Goal: Task Accomplishment & Management: Manage account settings

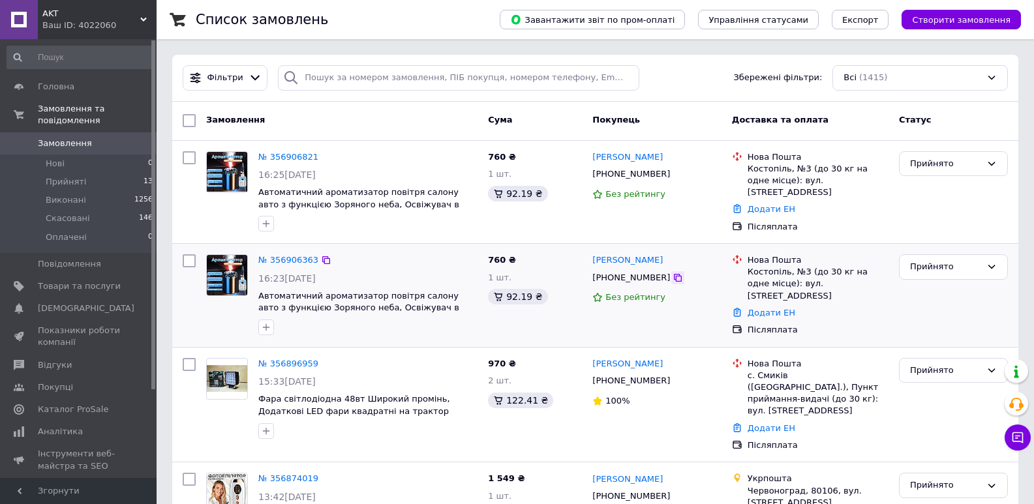
click at [671, 275] on div at bounding box center [677, 277] width 13 height 13
click at [673, 277] on icon at bounding box center [678, 278] width 10 height 10
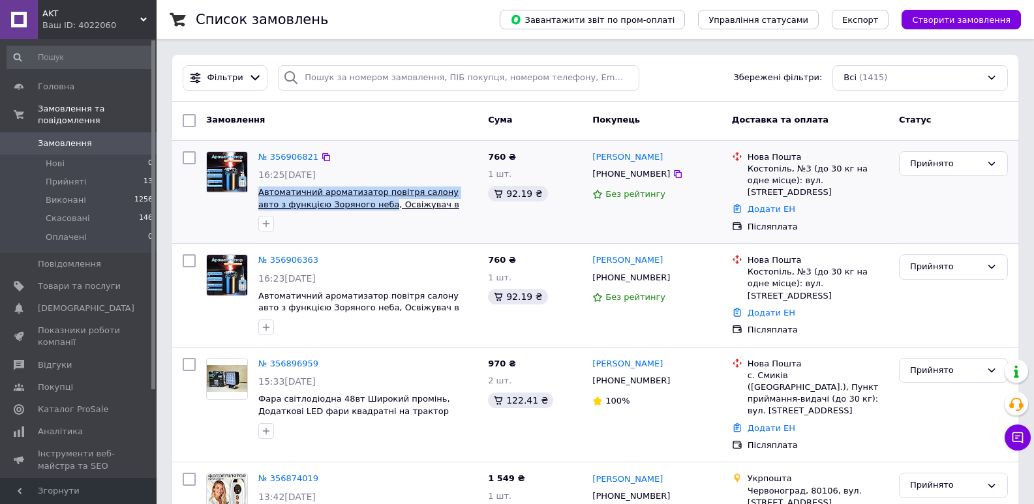
drag, startPoint x: 256, startPoint y: 192, endPoint x: 355, endPoint y: 202, distance: 98.9
click at [355, 202] on div "№ 356906821 16:25, 12.08.2025 Автоматичний ароматизатор повітря салону авто з ф…" at bounding box center [368, 191] width 230 height 91
copy span "Автоматичний ароматизатор повітря салону авто з функцією Зоряного неба"
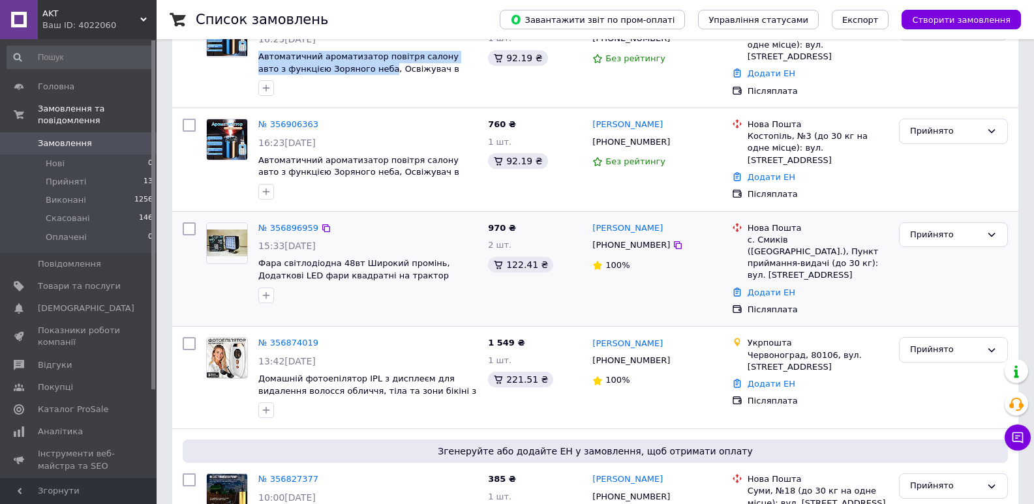
scroll to position [196, 0]
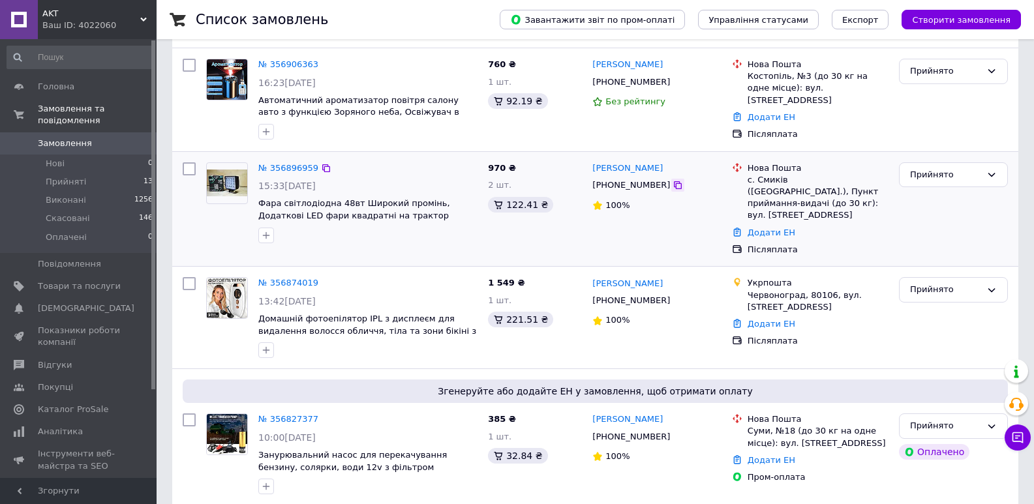
click at [673, 189] on icon at bounding box center [678, 185] width 10 height 10
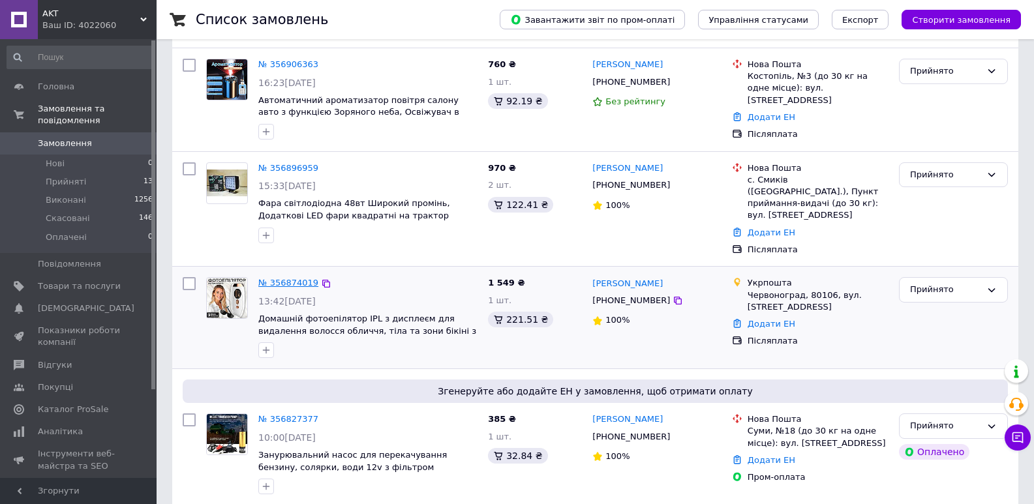
click at [299, 278] on link "№ 356874019" at bounding box center [288, 283] width 60 height 10
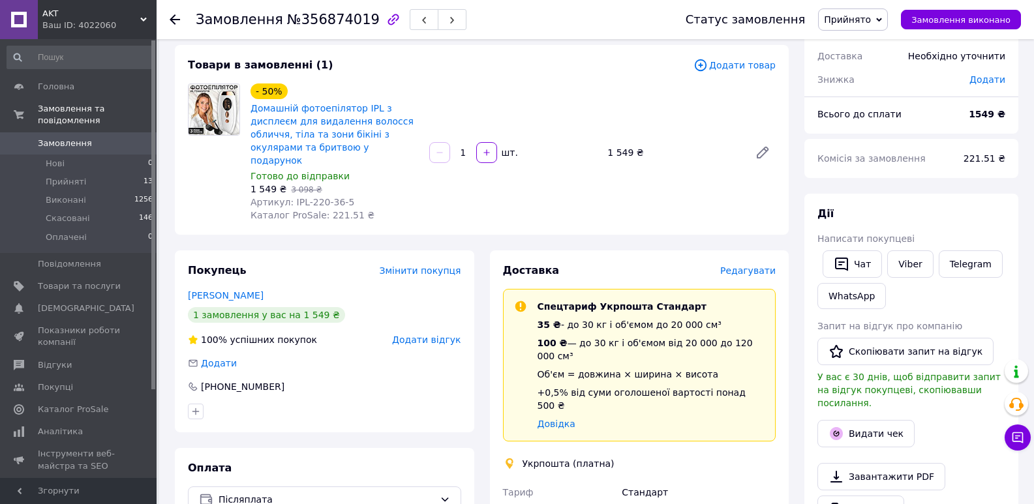
scroll to position [65, 0]
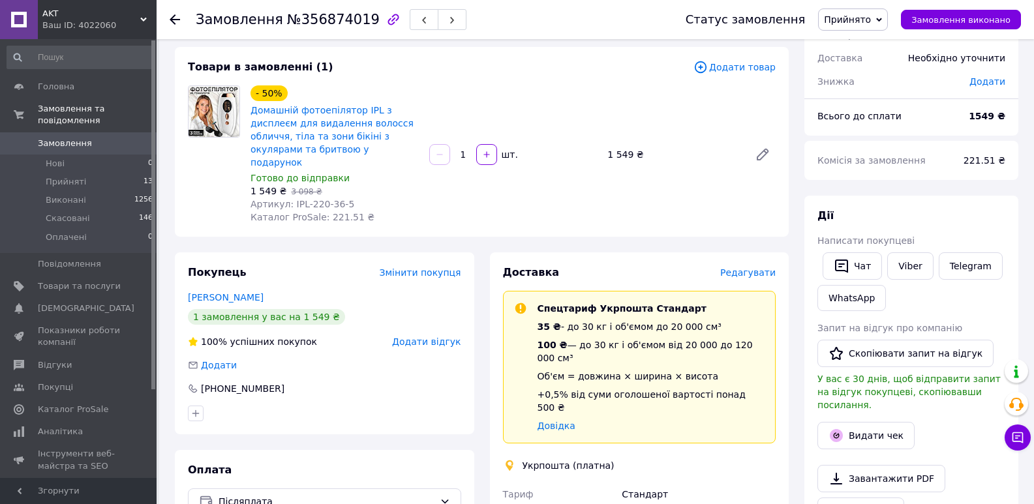
click at [100, 138] on span "Замовлення" at bounding box center [79, 144] width 83 height 12
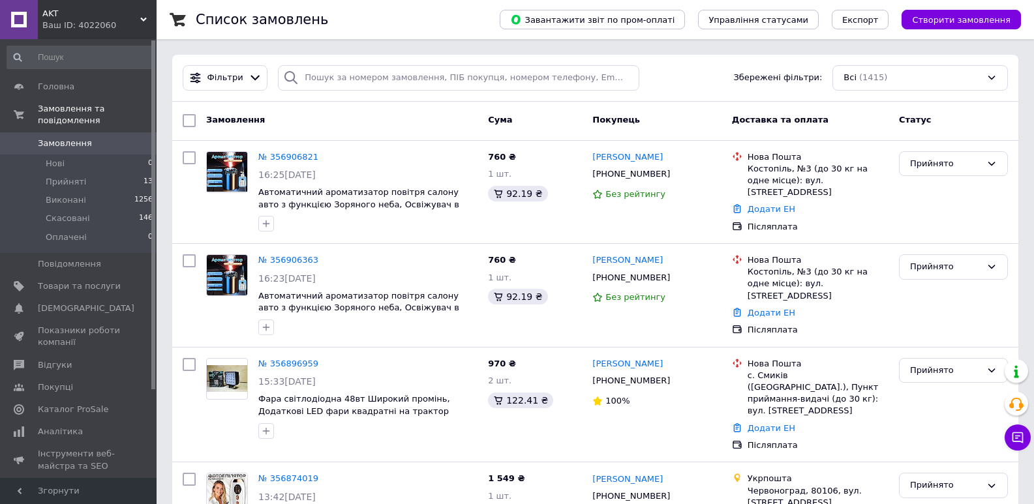
click at [70, 138] on span "Замовлення" at bounding box center [65, 144] width 54 height 12
click at [69, 138] on span "Замовлення" at bounding box center [65, 144] width 54 height 12
click at [97, 138] on span "Замовлення" at bounding box center [79, 144] width 83 height 12
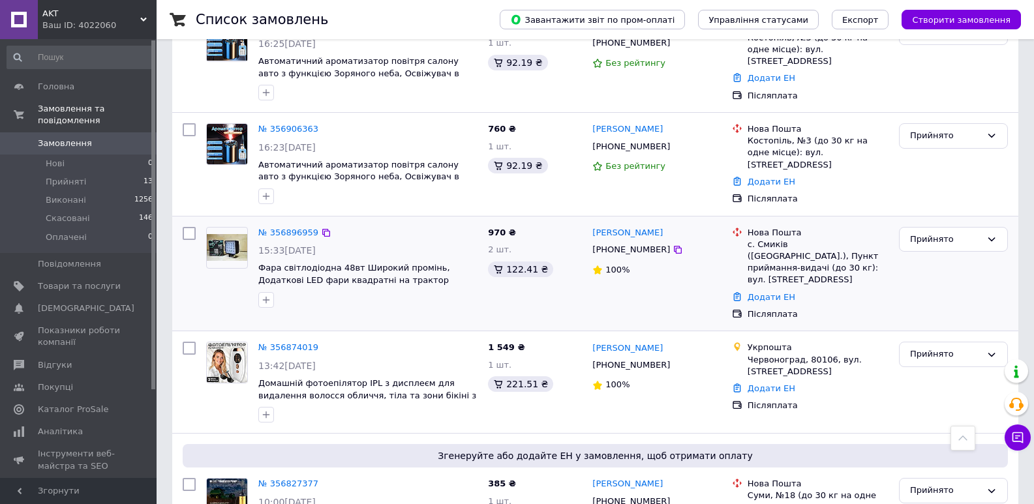
scroll to position [130, 0]
click at [656, 257] on div "[PHONE_NUMBER]" at bounding box center [631, 250] width 83 height 17
click at [673, 254] on icon at bounding box center [678, 250] width 10 height 10
drag, startPoint x: 257, startPoint y: 266, endPoint x: 350, endPoint y: 263, distance: 92.7
click at [350, 263] on div "№ 356896959 15:33, 12.08.2025 Фара світлодіодна 48вт Широкий промінь, Додаткові…" at bounding box center [368, 267] width 230 height 91
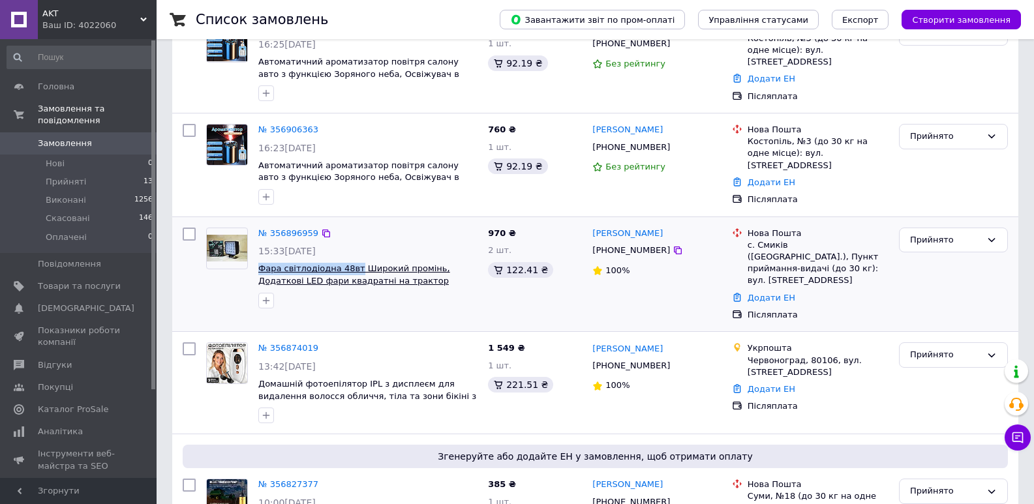
copy span "Фара світлодіодна 48вт"
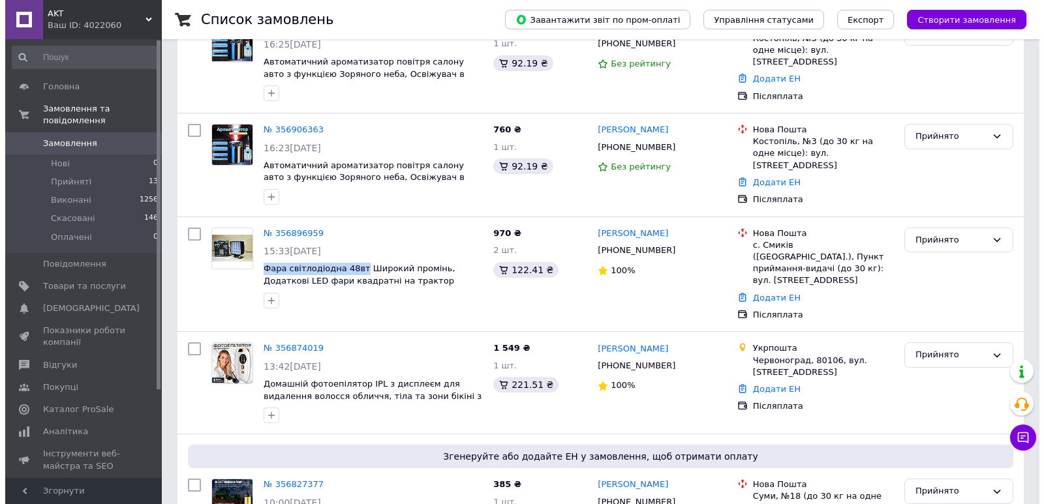
scroll to position [0, 0]
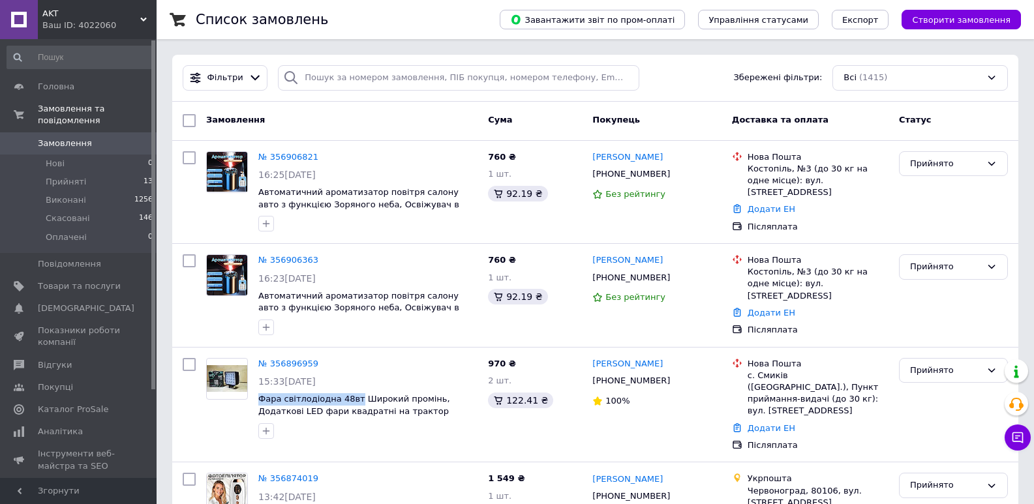
click at [106, 138] on span "Замовлення" at bounding box center [79, 144] width 83 height 12
click at [117, 138] on span "Замовлення" at bounding box center [79, 144] width 83 height 12
click at [74, 138] on span "Замовлення" at bounding box center [65, 144] width 54 height 12
